Goal: Obtain resource: Download file/media

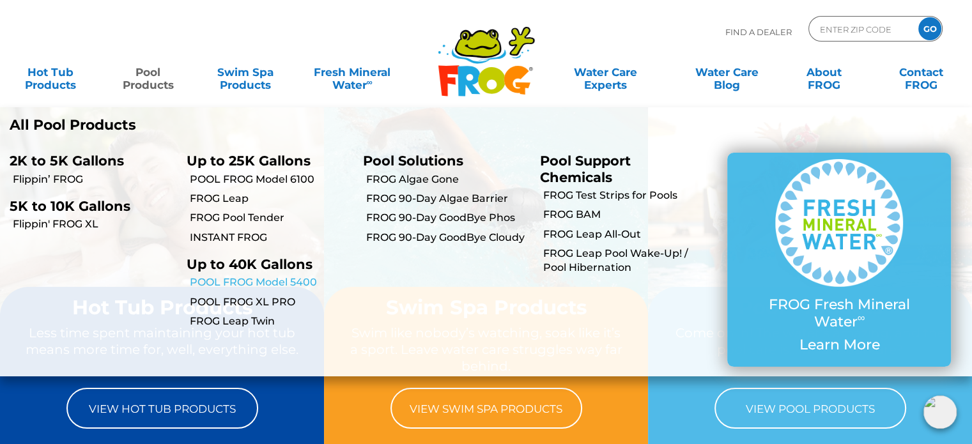
click at [258, 287] on link "POOL FROG Model 5400" at bounding box center [272, 282] width 164 height 14
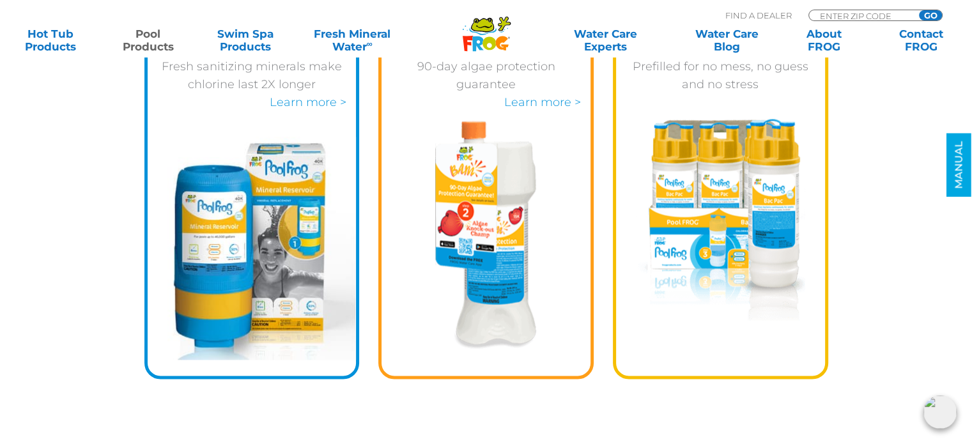
scroll to position [1789, 0]
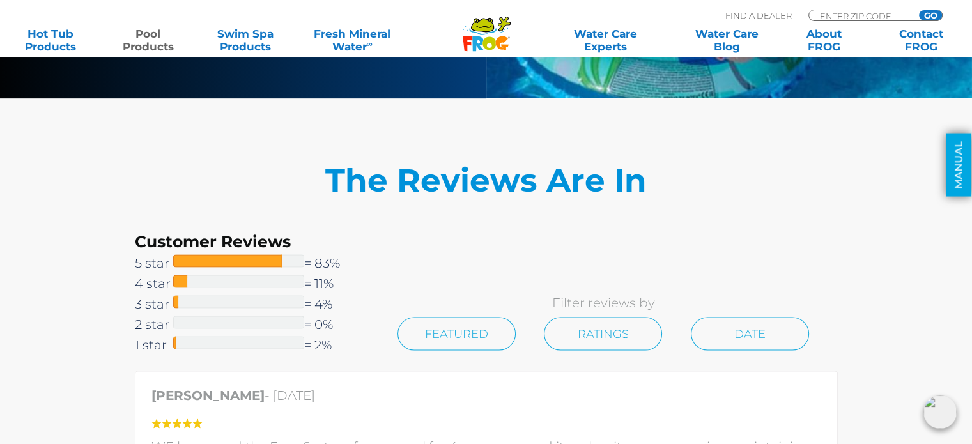
click at [948, 146] on link "MANUAL" at bounding box center [958, 165] width 25 height 63
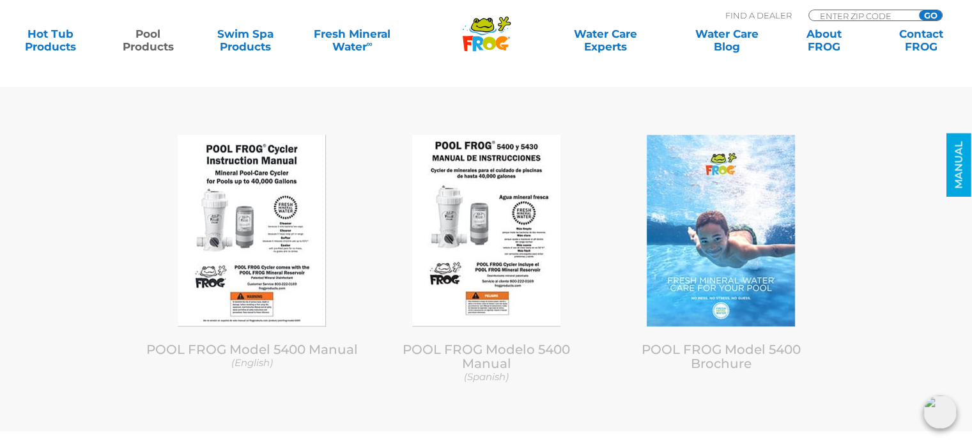
scroll to position [5334, 0]
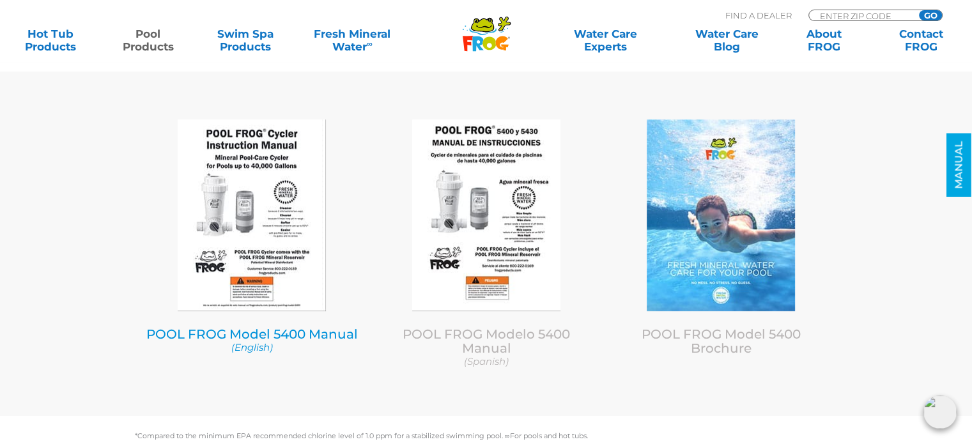
click at [295, 240] on img at bounding box center [252, 215] width 148 height 192
